Goal: Task Accomplishment & Management: Use online tool/utility

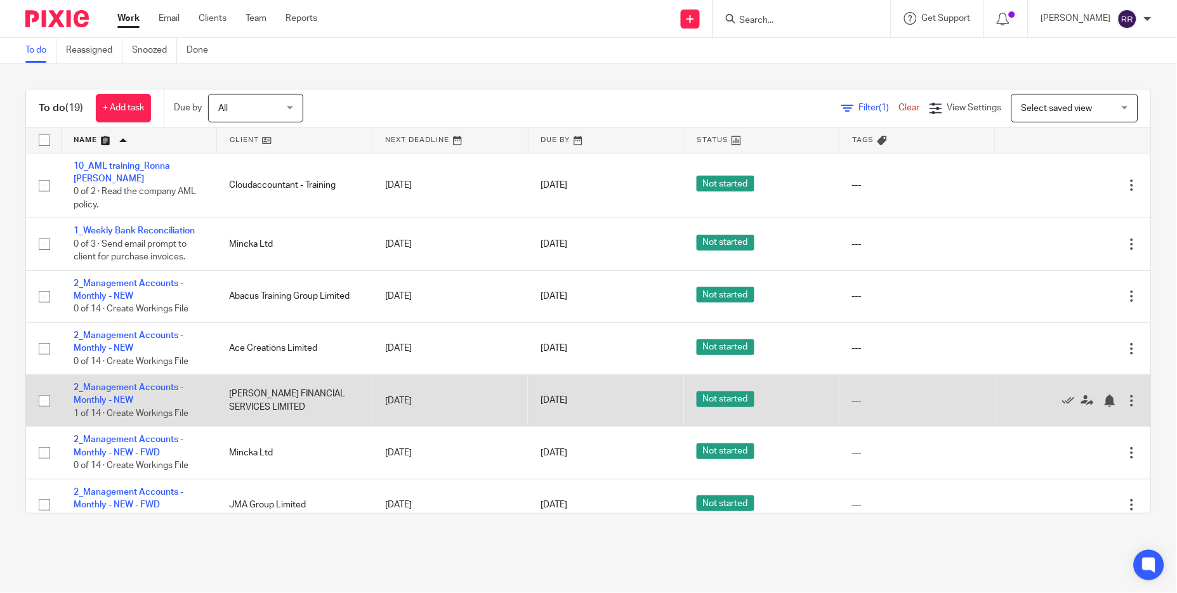
scroll to position [95, 0]
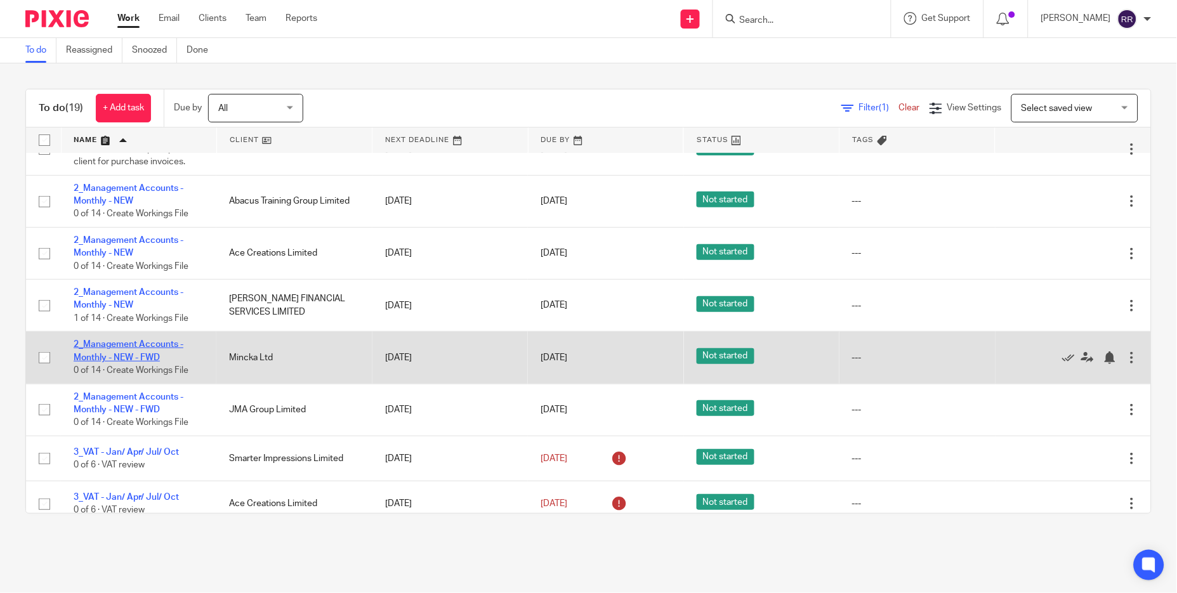
click at [145, 358] on link "2_Management Accounts - Monthly - NEW - FWD" at bounding box center [129, 351] width 110 height 22
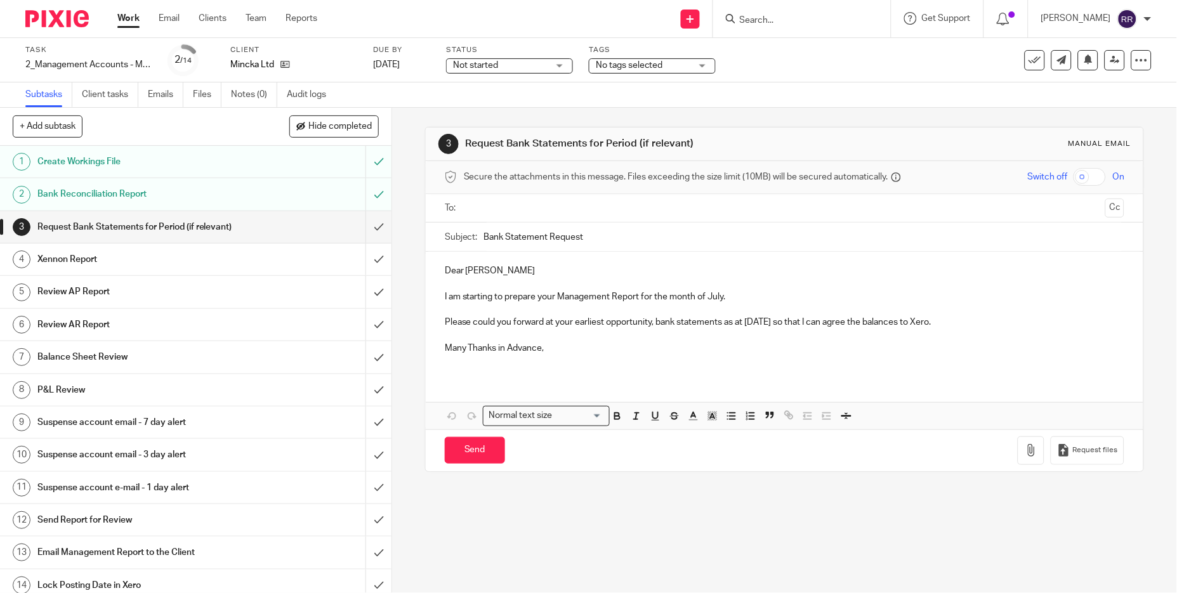
click at [364, 222] on input "submit" at bounding box center [195, 227] width 391 height 32
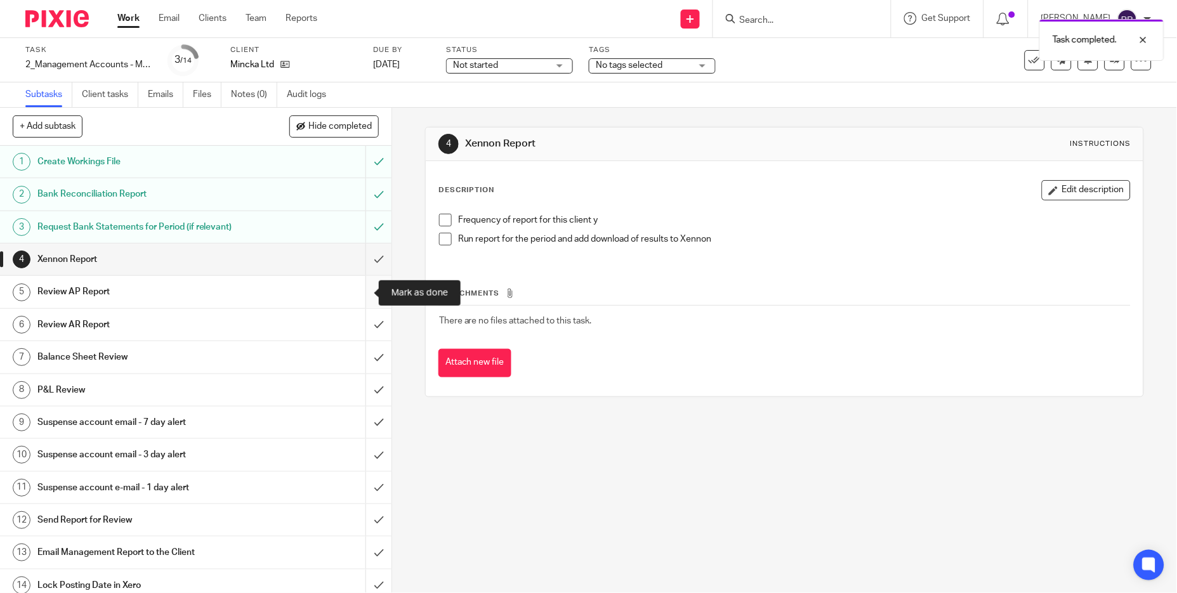
click at [355, 287] on input "submit" at bounding box center [195, 292] width 391 height 32
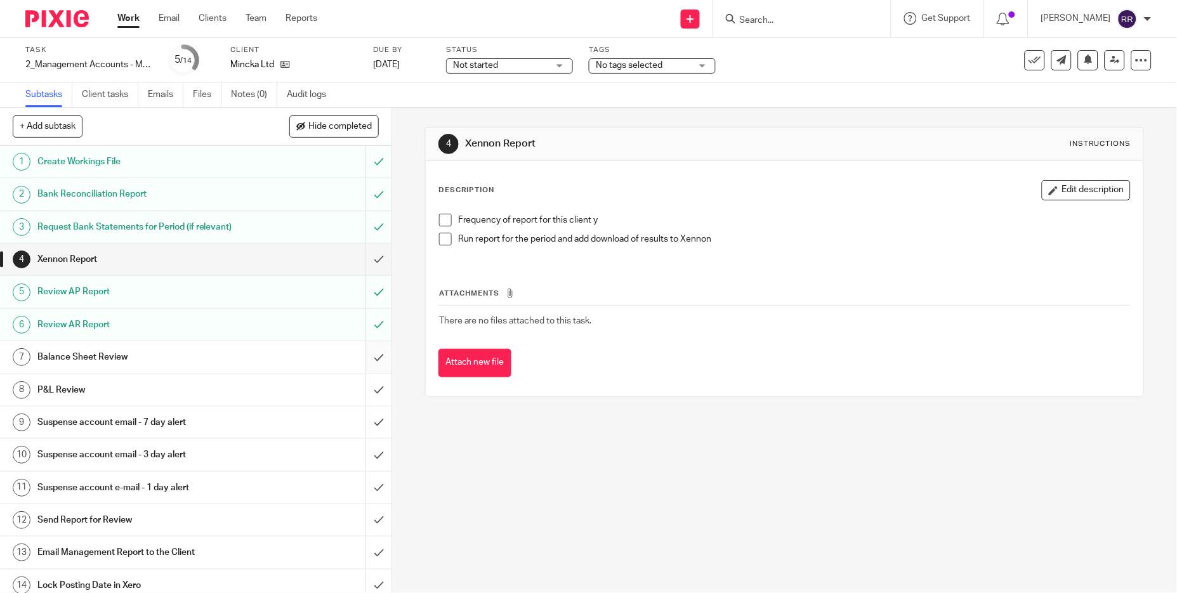
click at [355, 363] on input "submit" at bounding box center [195, 357] width 391 height 32
click at [357, 385] on input "submit" at bounding box center [195, 390] width 391 height 32
click at [275, 526] on div "Send Report for Review" at bounding box center [195, 520] width 316 height 19
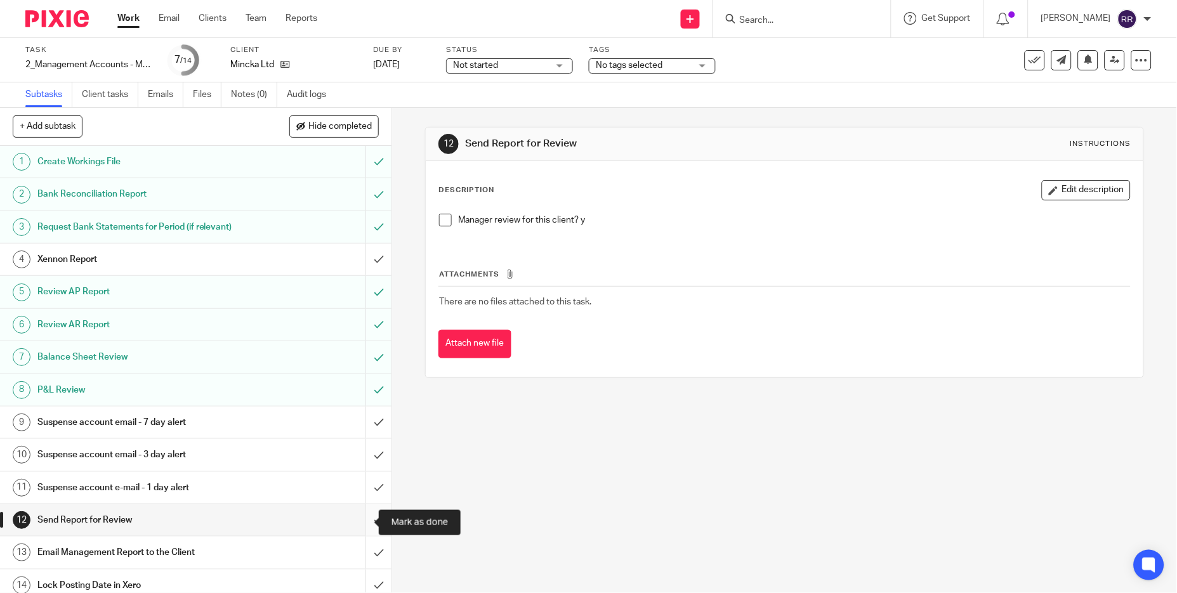
click at [355, 525] on input "submit" at bounding box center [195, 520] width 391 height 32
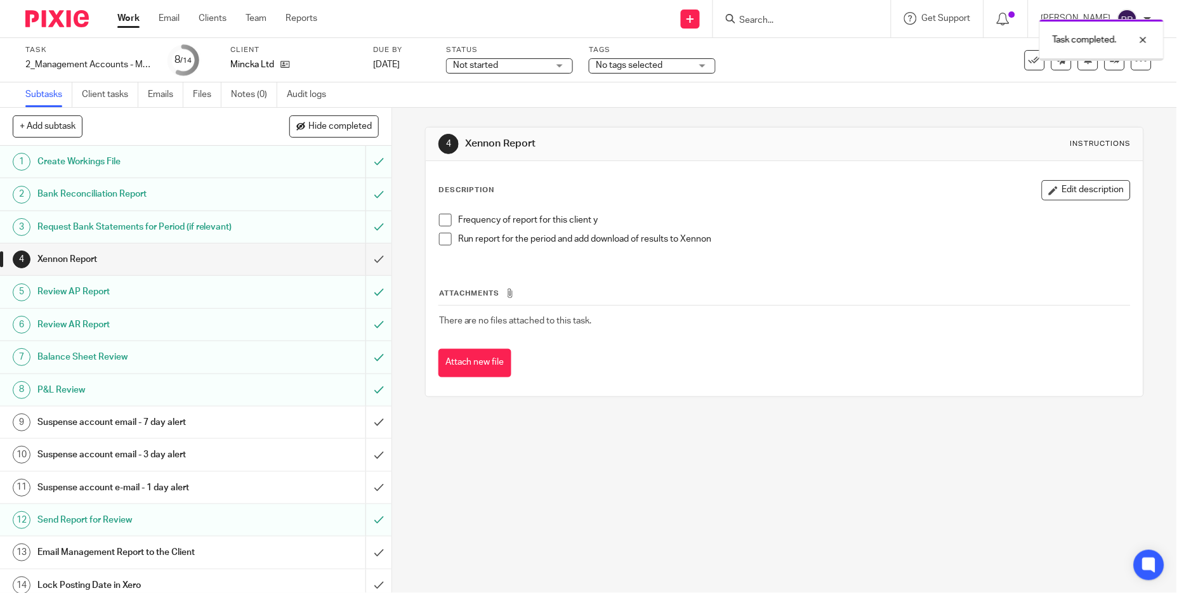
click at [320, 551] on div "Email Management Report to the Client" at bounding box center [195, 552] width 316 height 19
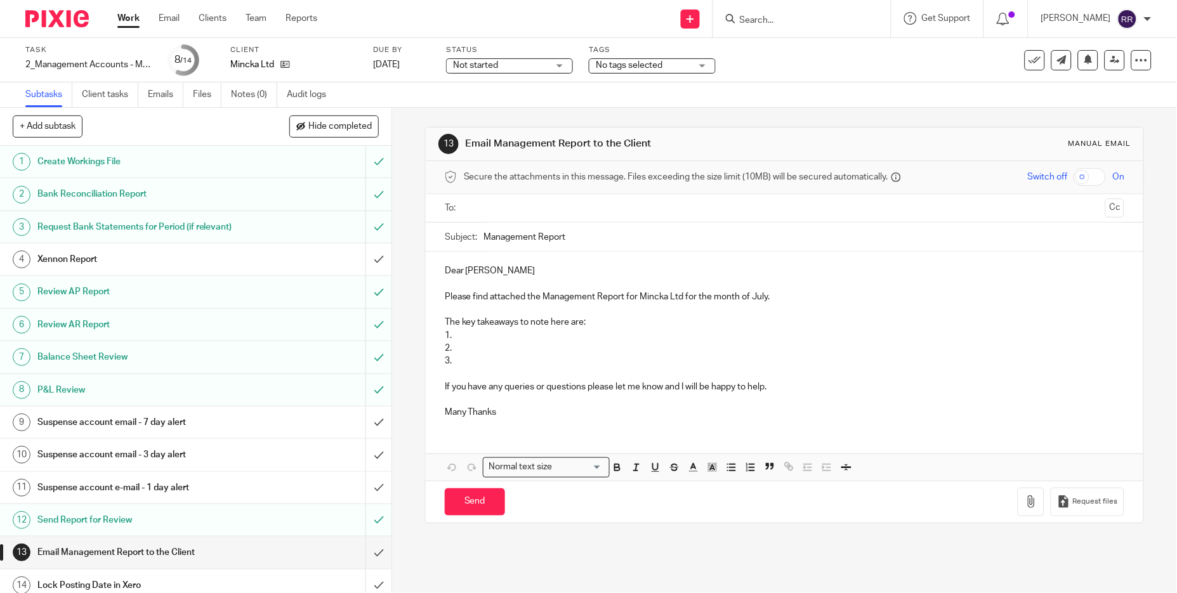
click at [584, 206] on input "text" at bounding box center [784, 208] width 632 height 15
click at [596, 232] on input "Management Report" at bounding box center [804, 240] width 641 height 29
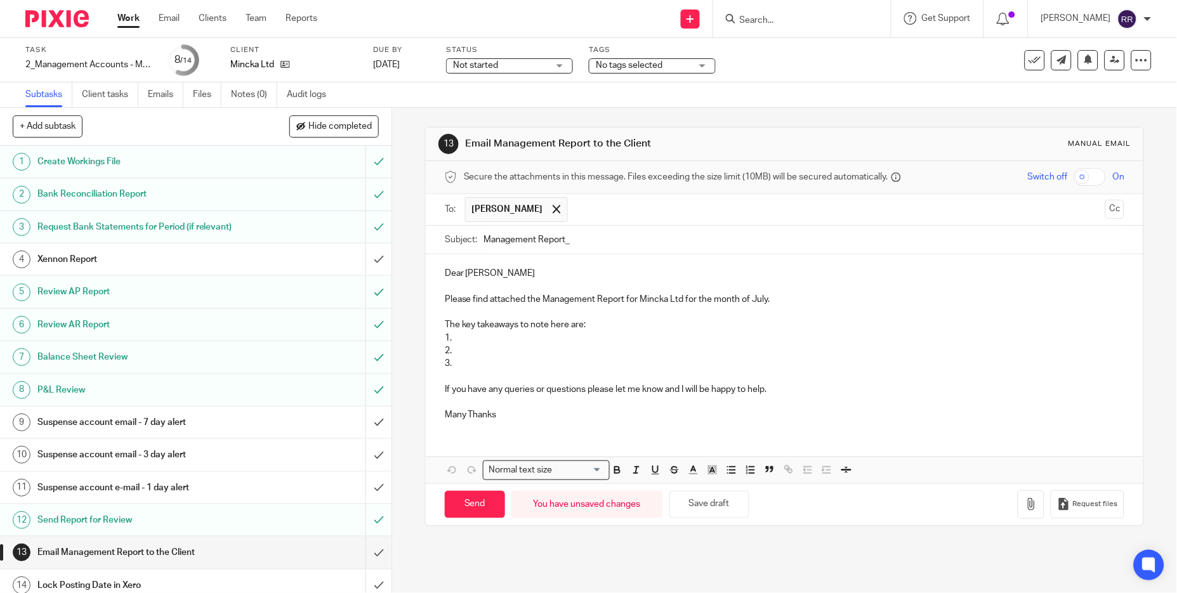
paste input "Mincka Limited"
paste input "For the month ended 30 June 2025"
type input "Management Report_Mincka Limited For the month ended 30 June 2025"
drag, startPoint x: 463, startPoint y: 362, endPoint x: 429, endPoint y: 320, distance: 54.2
click at [429, 320] on div "Dear Jerome Please find attached the Management Report for Mincka Ltd for the m…" at bounding box center [785, 342] width 718 height 176
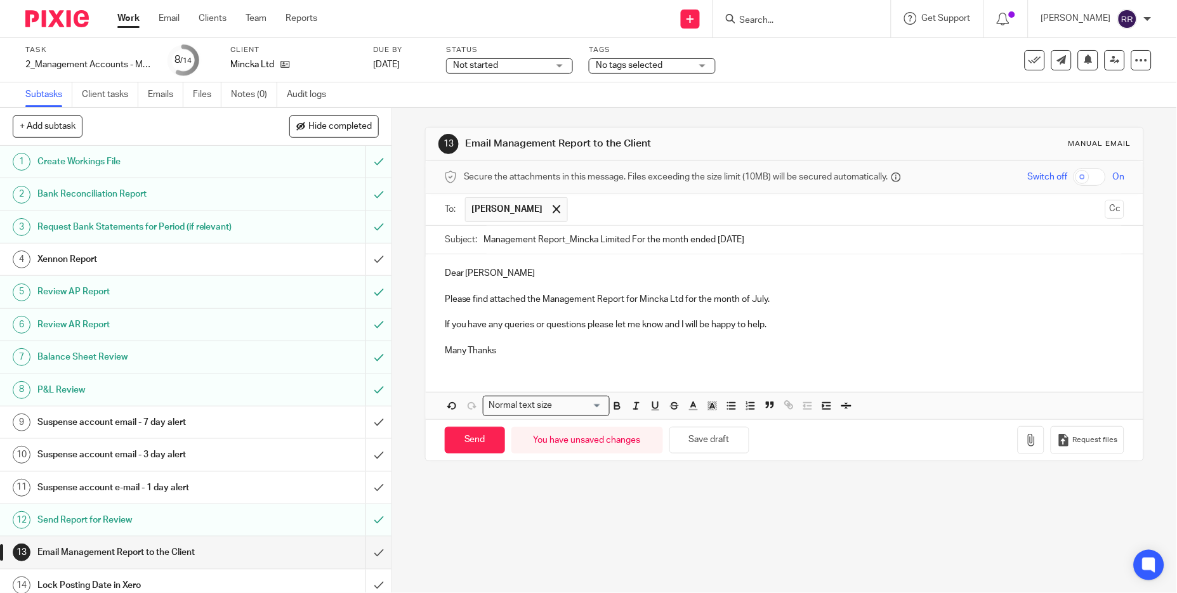
click at [764, 299] on p "Please find attached the Management Report for Mincka Ltd for the month of July." at bounding box center [785, 299] width 680 height 13
click at [734, 234] on input "Management Report_Mincka Limited For the month ended 30 June 2025" at bounding box center [804, 240] width 641 height 29
type input "Management Report_Mincka Limited For the month ended 30 July 2025"
drag, startPoint x: 500, startPoint y: 347, endPoint x: 434, endPoint y: 347, distance: 66.6
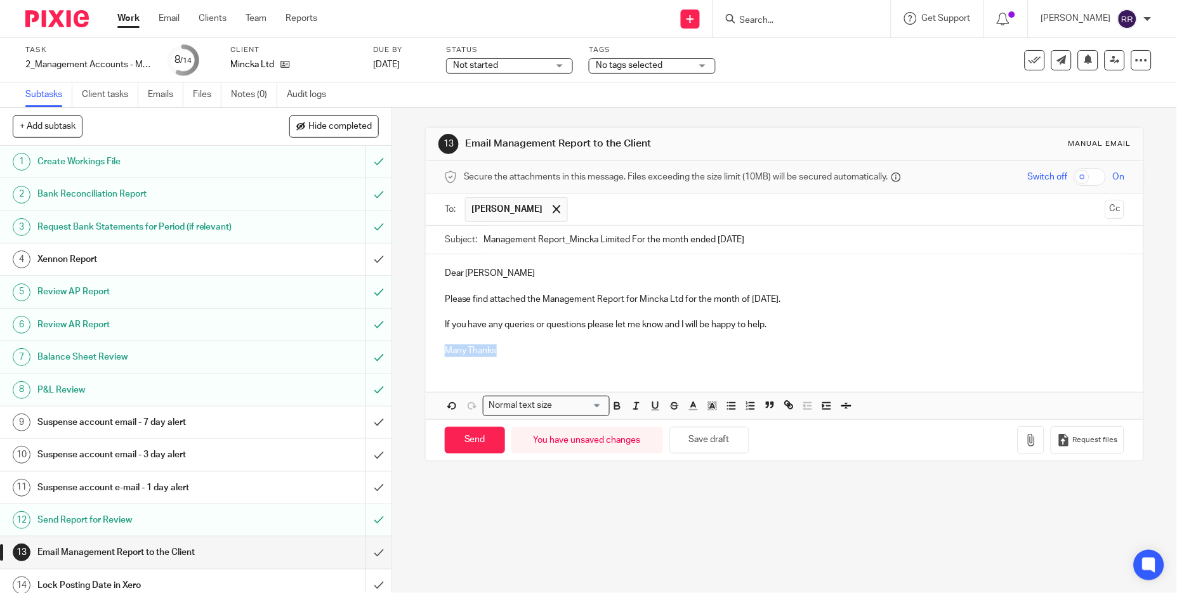
click at [434, 347] on div "Dear Jerome Please find attached the Management Report for Mincka Ltd for the m…" at bounding box center [785, 310] width 718 height 112
click at [1017, 444] on button "button" at bounding box center [1030, 440] width 27 height 29
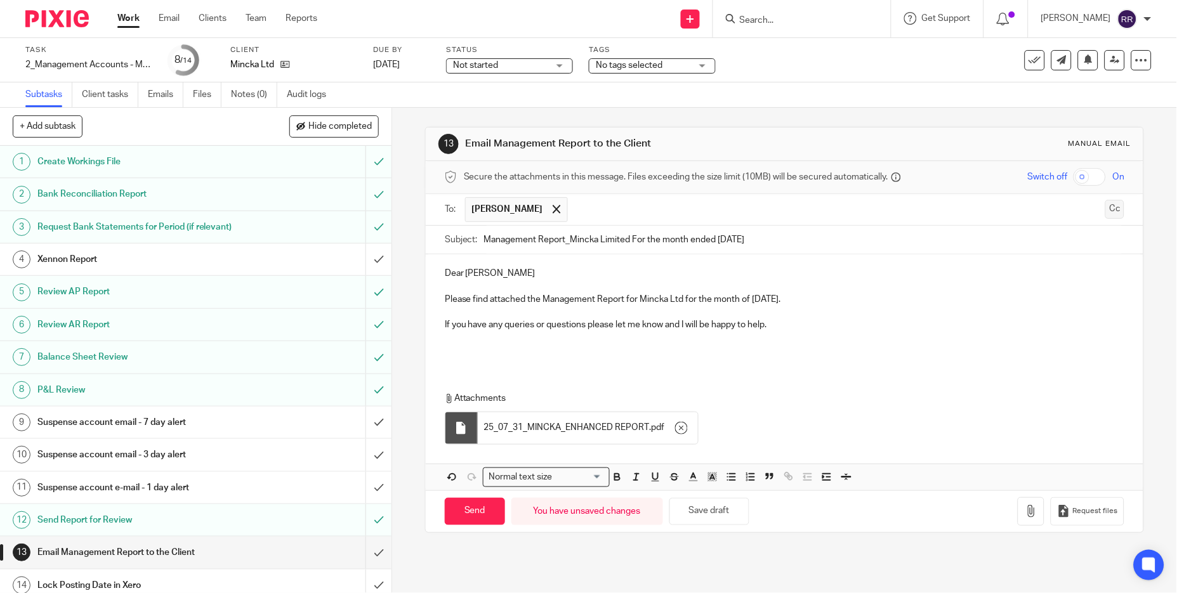
click at [1105, 206] on button "Cc" at bounding box center [1114, 209] width 19 height 19
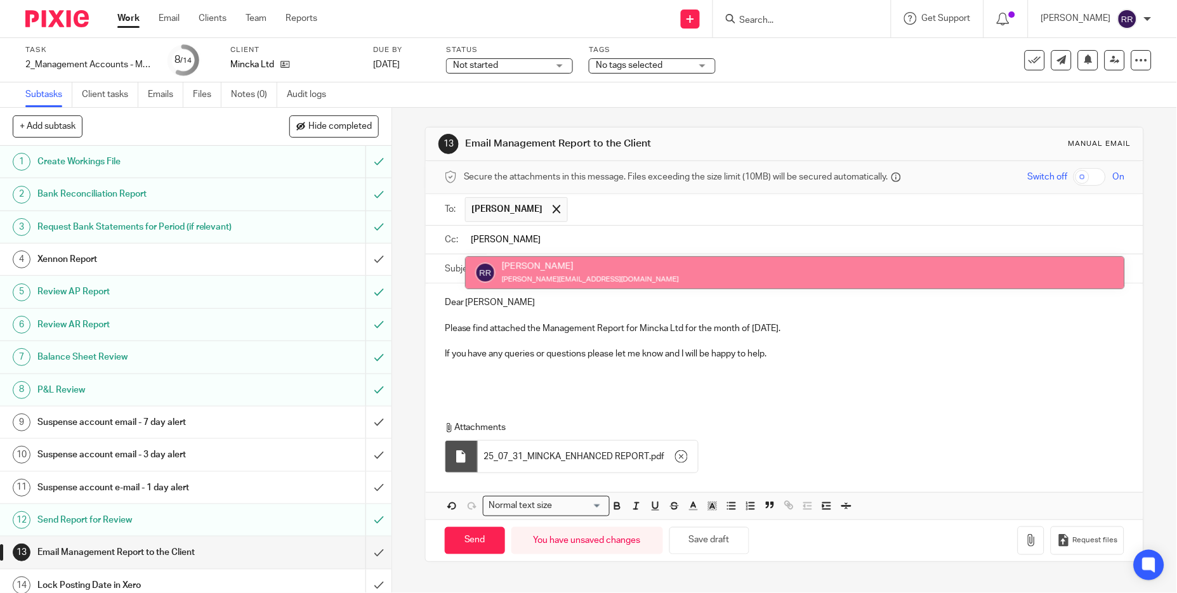
type input "ronn"
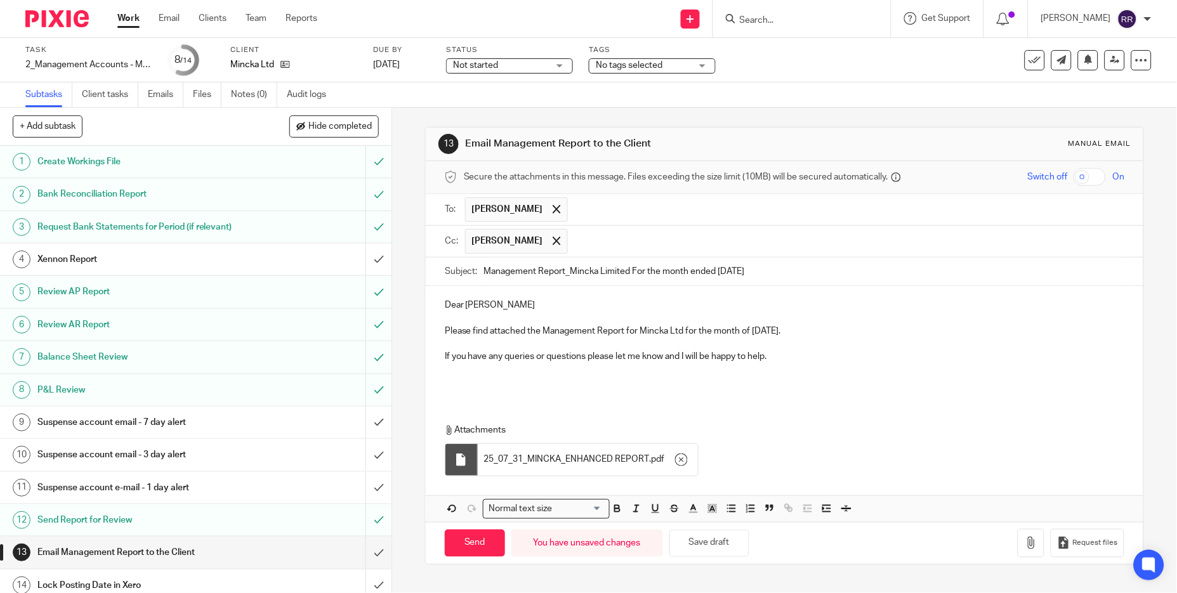
click at [519, 315] on p at bounding box center [785, 318] width 680 height 13
click at [512, 303] on p "Dear Jerome" at bounding box center [785, 305] width 680 height 13
click at [486, 538] on input "Send" at bounding box center [475, 543] width 60 height 27
type input "Sent"
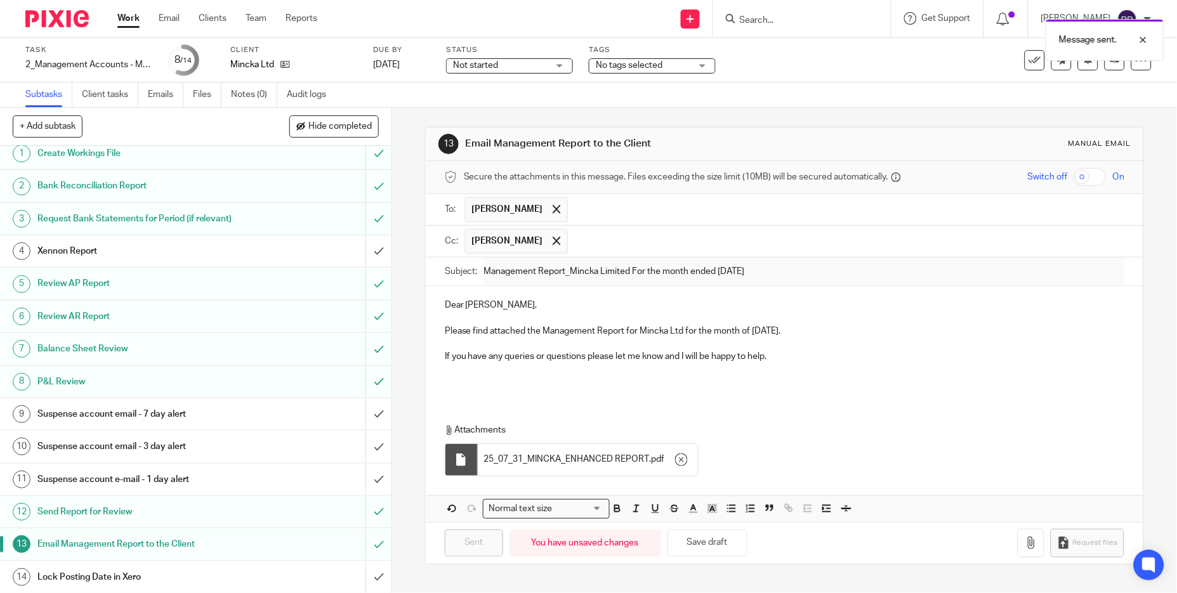
scroll to position [11, 0]
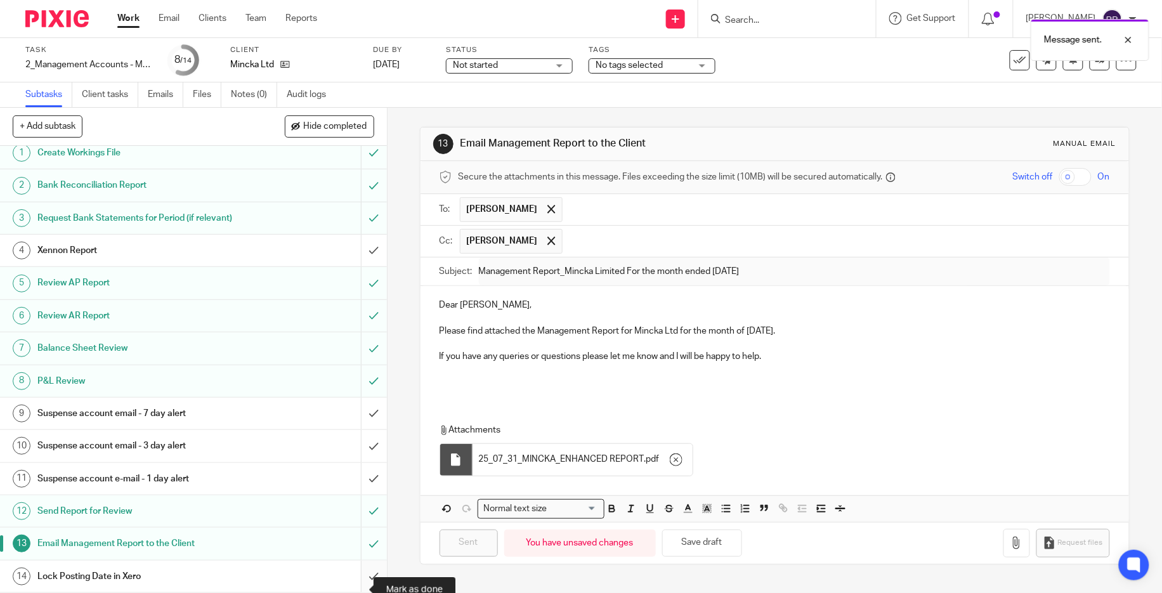
click at [362, 573] on input "submit" at bounding box center [193, 577] width 387 height 32
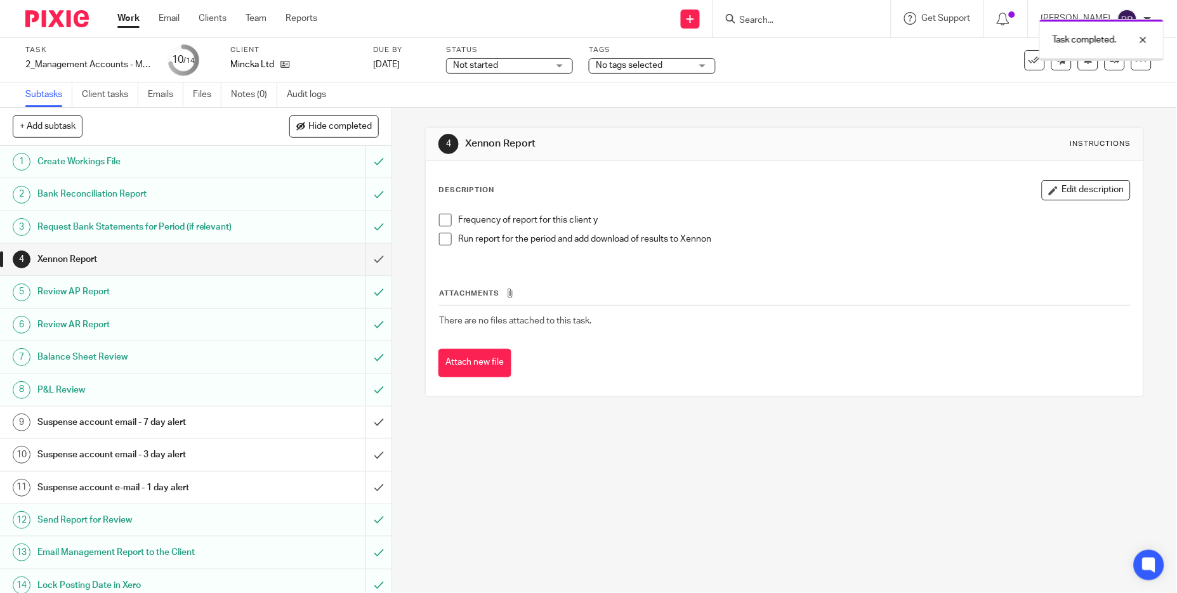
click at [1026, 58] on div "Task completed." at bounding box center [877, 37] width 576 height 48
